Goal: Task Accomplishment & Management: Use online tool/utility

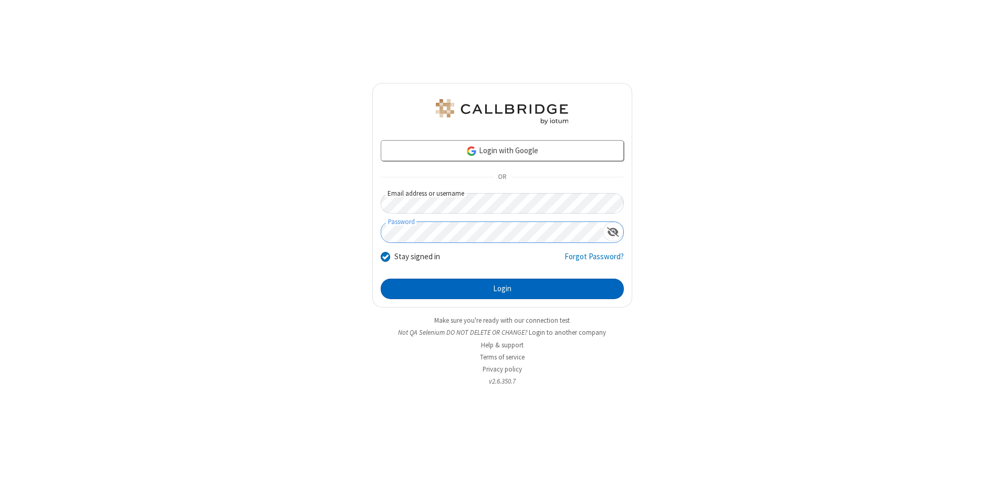
click at [502, 289] on button "Login" at bounding box center [502, 289] width 243 height 21
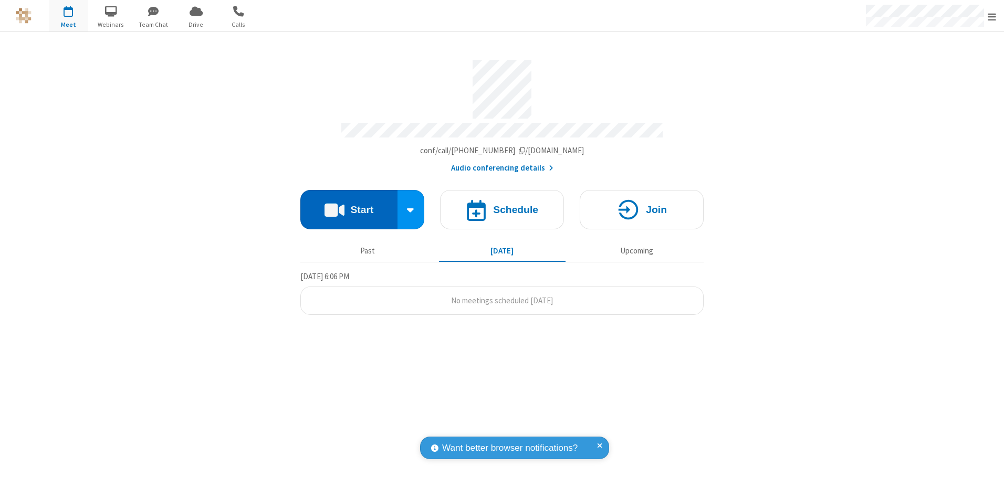
click at [349, 206] on button "Start" at bounding box center [348, 209] width 97 height 39
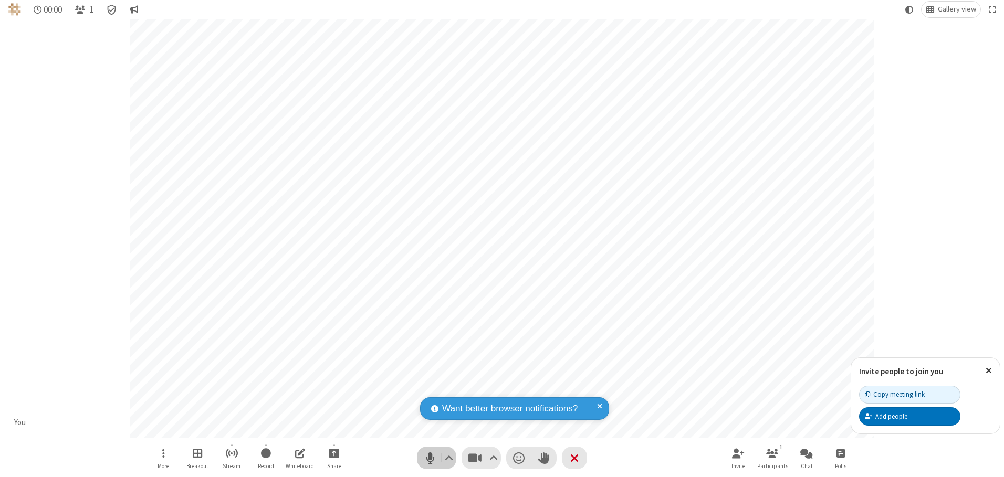
click at [430, 458] on span "Mute (Alt+A)" at bounding box center [430, 458] width 16 height 15
click at [430, 458] on span "Unmute (Alt+A)" at bounding box center [430, 458] width 16 height 15
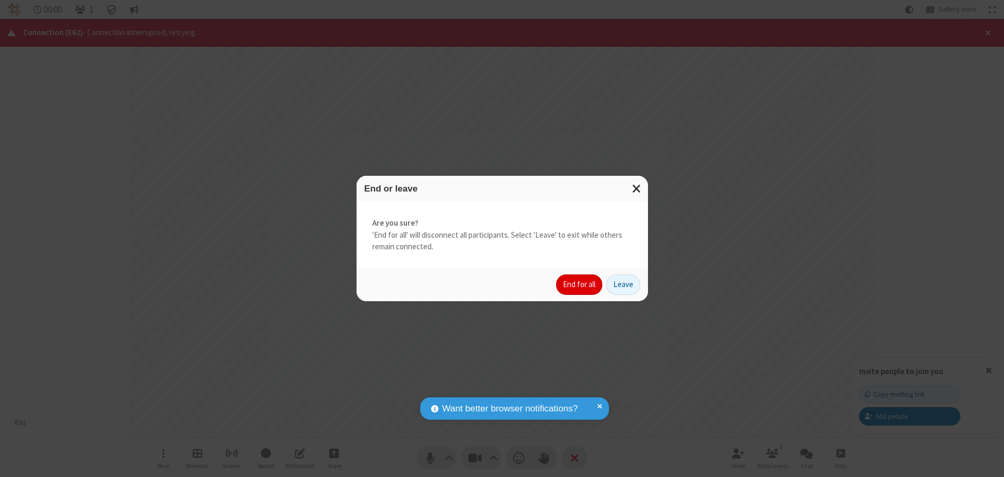
click at [580, 285] on button "End for all" at bounding box center [579, 285] width 46 height 21
